Goal: Information Seeking & Learning: Learn about a topic

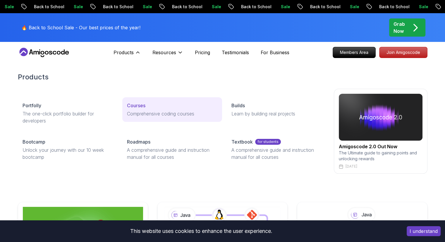
click at [136, 106] on p "Courses" at bounding box center [136, 105] width 18 height 7
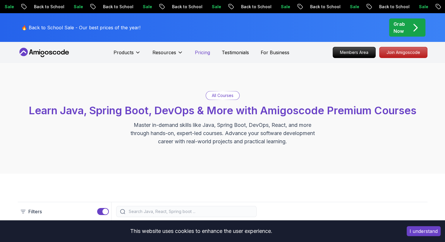
click at [200, 51] on p "Pricing" at bounding box center [202, 52] width 15 height 7
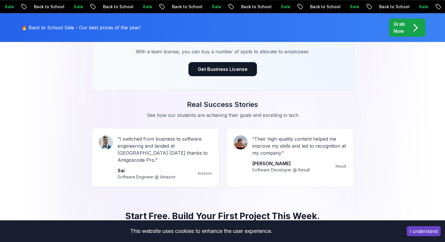
scroll to position [482, 0]
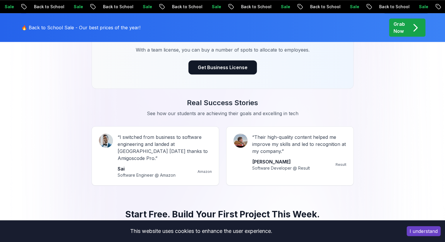
click at [410, 28] on icon "pre-order" at bounding box center [414, 27] width 11 height 11
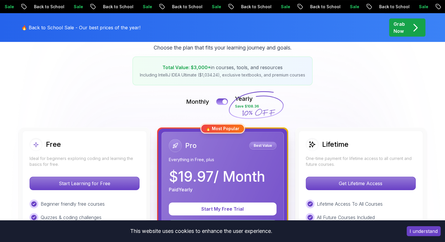
scroll to position [88, 0]
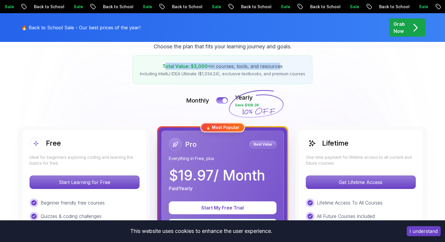
drag, startPoint x: 165, startPoint y: 66, endPoint x: 277, endPoint y: 69, distance: 112.6
click at [277, 69] on p "Total Value: $3,000+ in courses, tools, and resources" at bounding box center [222, 66] width 165 height 7
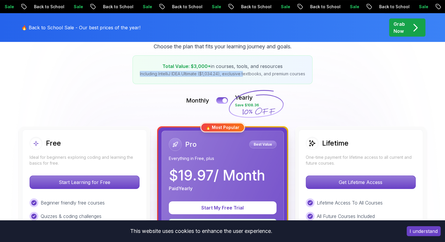
drag, startPoint x: 135, startPoint y: 73, endPoint x: 244, endPoint y: 73, distance: 109.1
click at [244, 73] on div "Total Value: $3,000+ in courses, tools, and resources Including IntelliJ IDEA U…" at bounding box center [222, 69] width 180 height 29
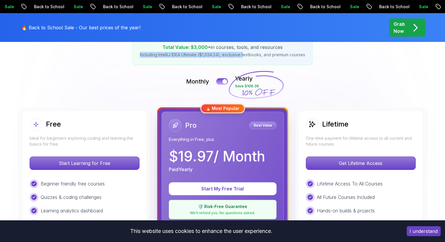
scroll to position [117, 0]
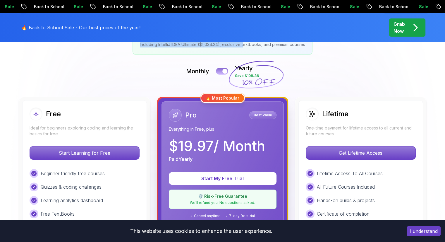
click at [221, 71] on button at bounding box center [222, 71] width 12 height 7
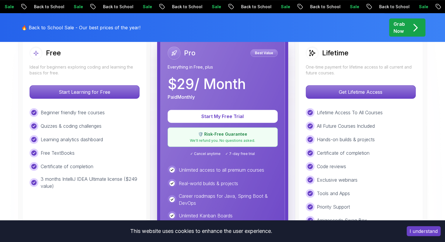
scroll to position [146, 0]
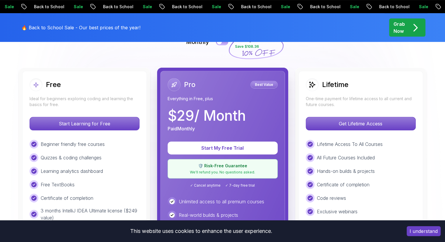
click at [223, 44] on button at bounding box center [222, 41] width 12 height 7
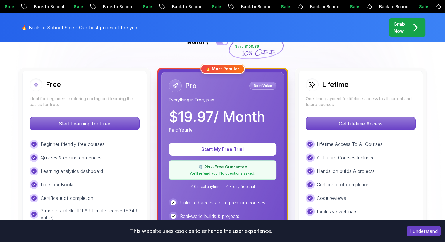
click at [223, 44] on button at bounding box center [222, 41] width 12 height 7
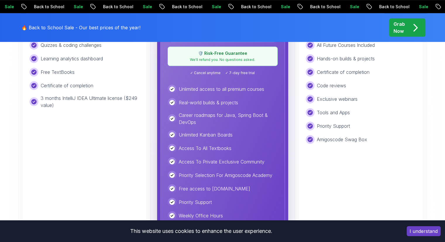
scroll to position [292, 0]
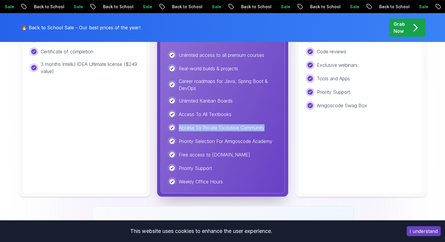
drag, startPoint x: 179, startPoint y: 129, endPoint x: 268, endPoint y: 131, distance: 88.6
click at [268, 131] on div "Access To Private Exclusive Community" at bounding box center [223, 127] width 110 height 9
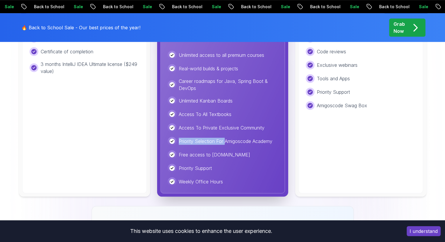
drag, startPoint x: 177, startPoint y: 140, endPoint x: 224, endPoint y: 143, distance: 47.7
click at [224, 143] on div "Priority Selection For Amigoscode Academy" at bounding box center [223, 141] width 110 height 9
click at [192, 157] on p "Free access to [DOMAIN_NAME]" at bounding box center [214, 154] width 71 height 7
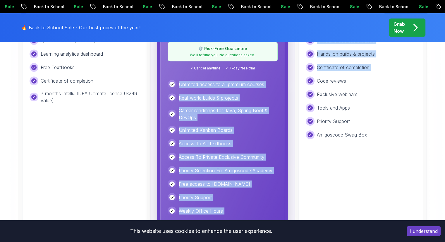
drag, startPoint x: 178, startPoint y: 83, endPoint x: 287, endPoint y: 87, distance: 109.1
click at [289, 85] on div "Free Ideal for beginners exploring coding and learning the basics for free. Sta…" at bounding box center [222, 88] width 409 height 275
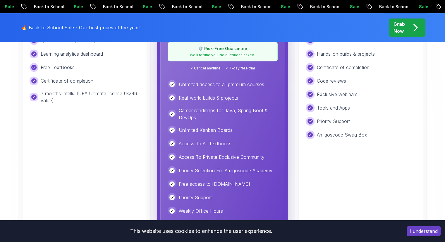
drag, startPoint x: 243, startPoint y: 96, endPoint x: 233, endPoint y: 96, distance: 10.5
click at [243, 96] on div "Real-world builds & projects" at bounding box center [223, 97] width 110 height 9
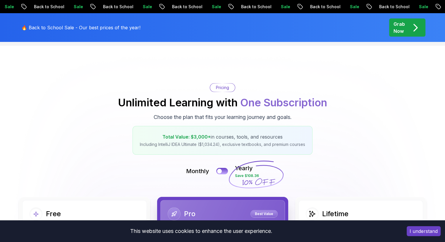
scroll to position [0, 0]
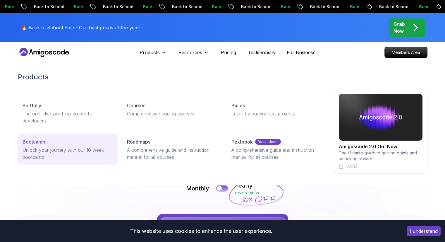
click at [36, 143] on p "Bootcamp" at bounding box center [34, 141] width 23 height 7
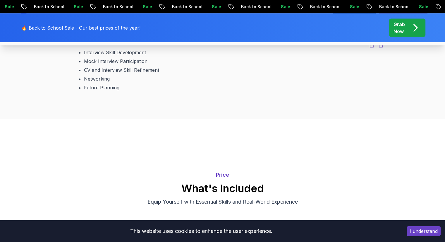
scroll to position [1082, 0]
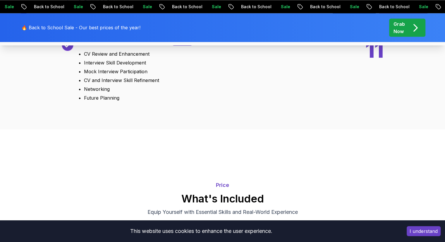
click at [178, 46] on div "Bonus" at bounding box center [182, 41] width 20 height 9
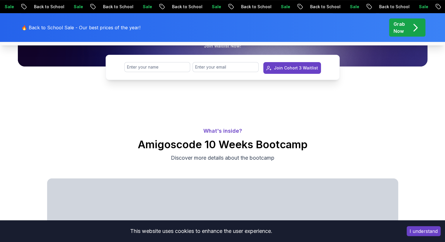
scroll to position [0, 0]
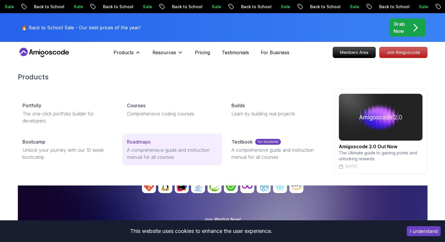
drag, startPoint x: 139, startPoint y: 151, endPoint x: 129, endPoint y: 139, distance: 15.6
click at [139, 151] on p "A comprehensive guide and instruction manual for all courses" at bounding box center [172, 153] width 90 height 14
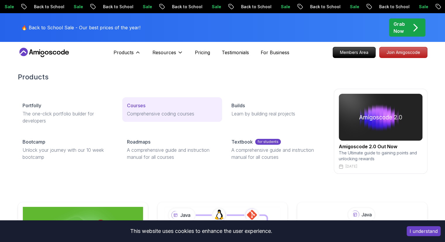
click at [145, 106] on div "Courses" at bounding box center [172, 105] width 90 height 7
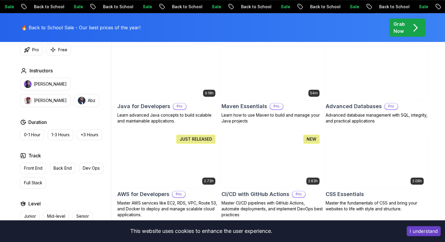
scroll to position [322, 0]
